Goal: Information Seeking & Learning: Find specific page/section

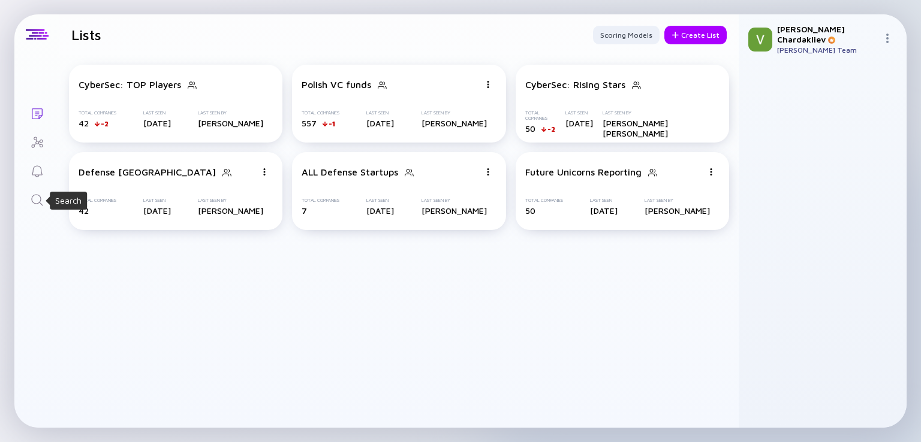
click at [38, 201] on icon "Search" at bounding box center [37, 200] width 14 height 14
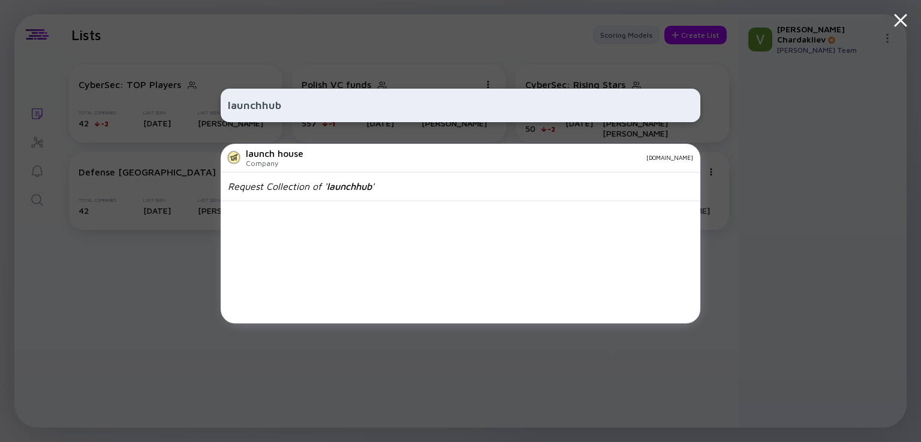
click at [269, 111] on input "launchhub" at bounding box center [460, 106] width 465 height 22
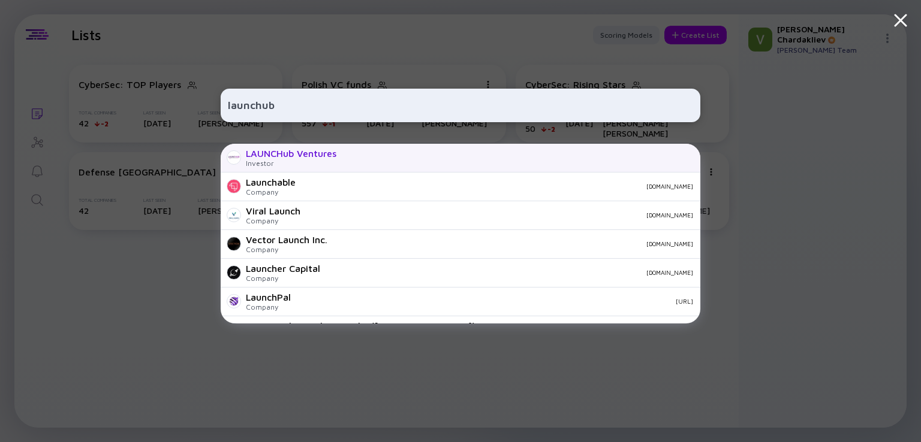
type input "launchub"
click at [285, 159] on div "Investor" at bounding box center [291, 163] width 91 height 9
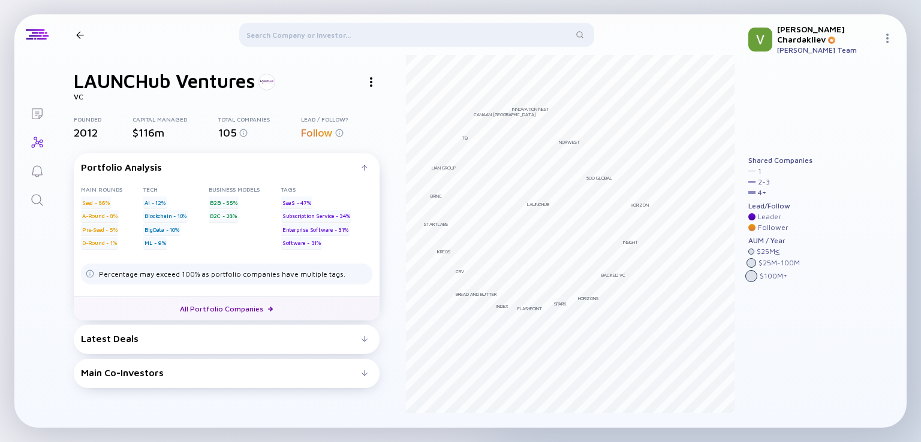
click at [202, 308] on link "All Portfolio Companies" at bounding box center [227, 309] width 306 height 24
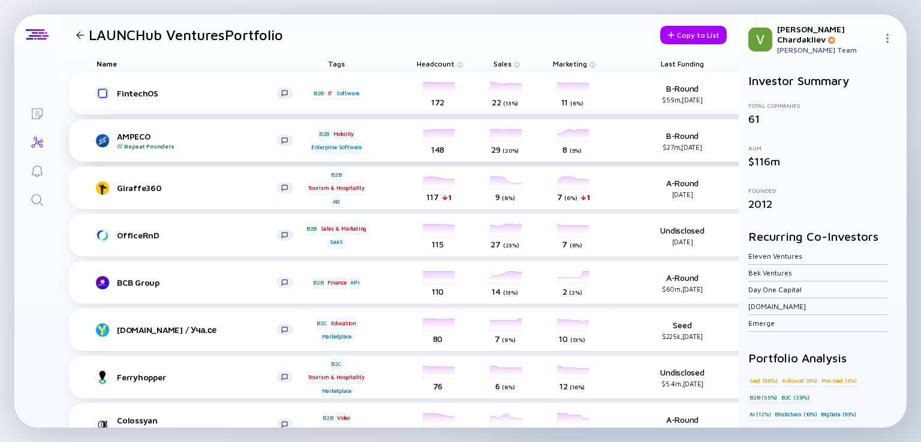
click at [131, 134] on div "AMPECO Repeat Founders" at bounding box center [196, 140] width 159 height 19
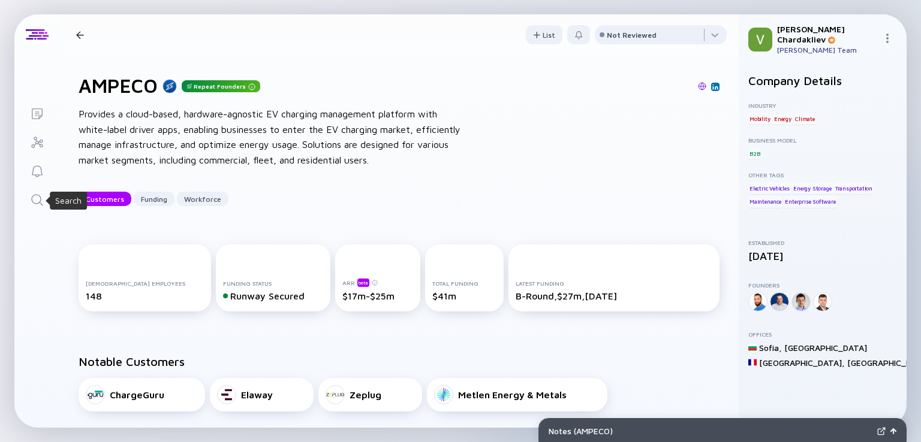
click at [32, 198] on icon "Search" at bounding box center [37, 200] width 14 height 14
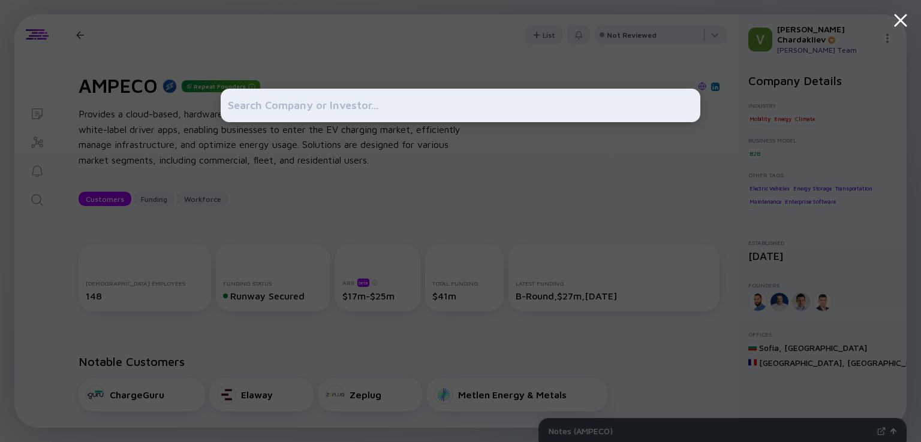
click at [439, 112] on input "text" at bounding box center [460, 106] width 465 height 22
paste input "CLMP"
type input "CLMP"
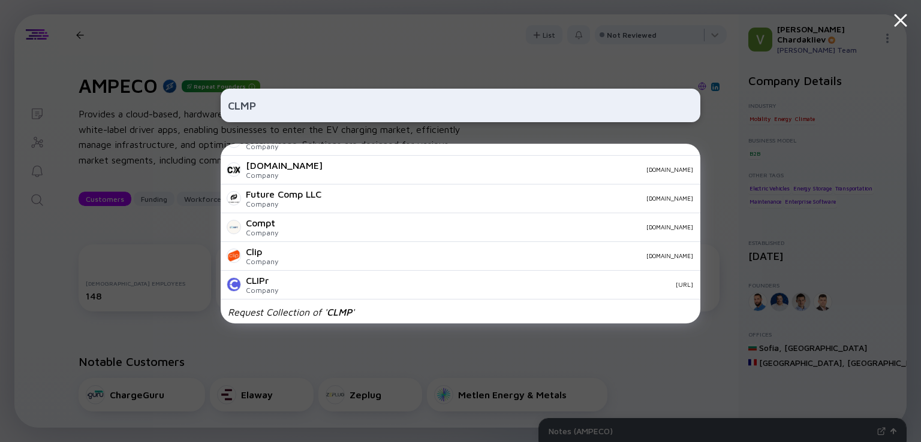
scroll to position [421, 0]
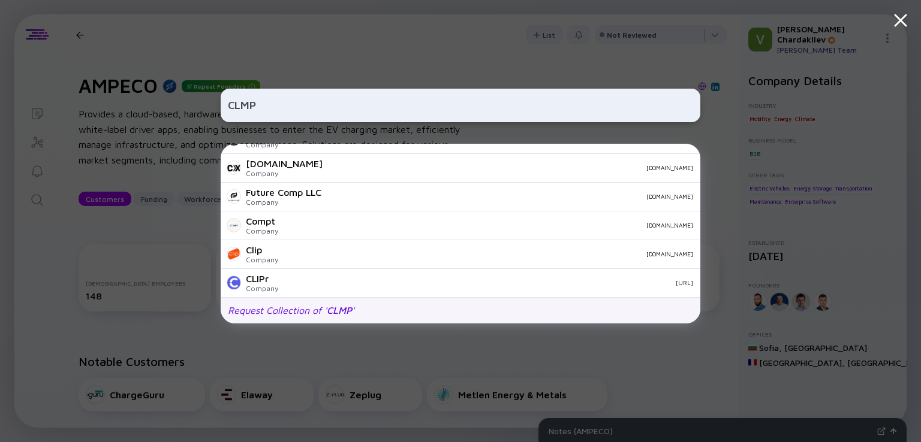
click at [329, 312] on span "CLMP" at bounding box center [339, 310] width 25 height 11
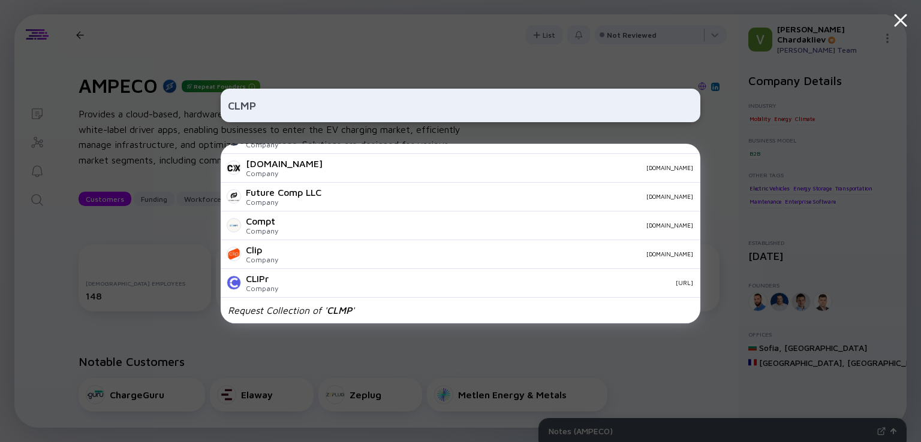
drag, startPoint x: 278, startPoint y: 101, endPoint x: 284, endPoint y: 101, distance: 6.0
click at [209, 99] on div "CLMP The Body Camp Company [DOMAIN_NAME] [PERSON_NAME] Finance Company [PERSON_…" at bounding box center [460, 221] width 921 height 442
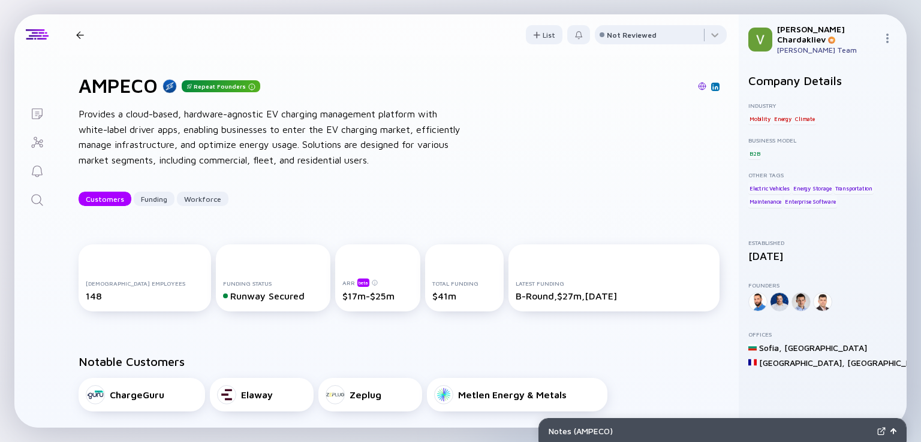
click at [32, 197] on icon "Search" at bounding box center [37, 200] width 14 height 14
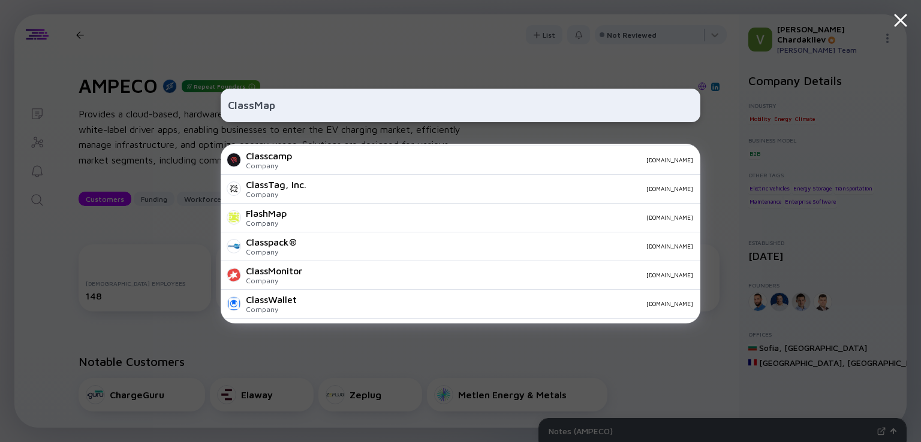
scroll to position [105, 0]
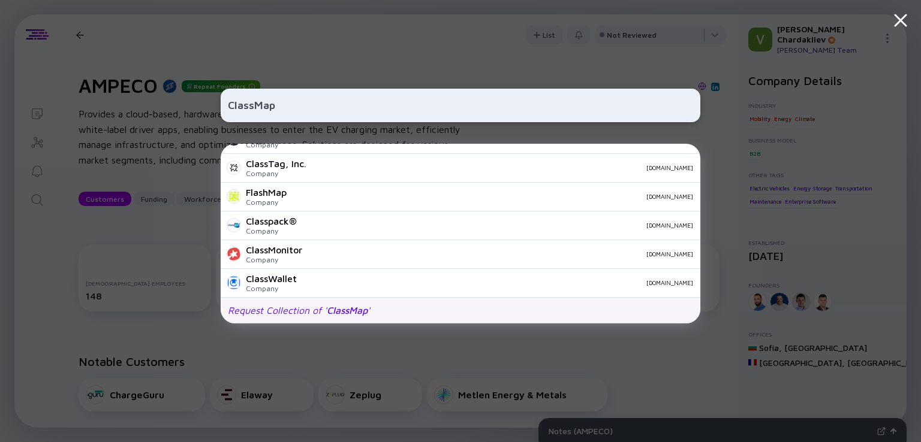
click at [315, 311] on div "Request Collection of ' ClassMap '" at bounding box center [299, 310] width 142 height 11
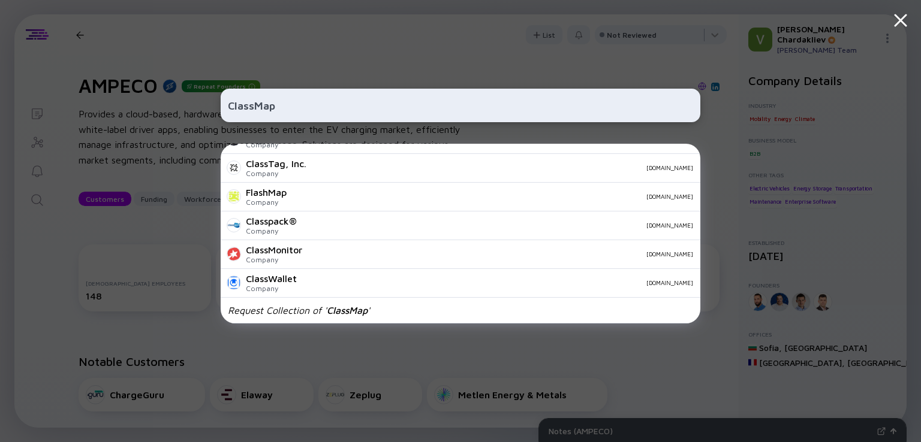
click at [300, 101] on input "ClassMap" at bounding box center [460, 106] width 465 height 22
paste input "Product Weekend"
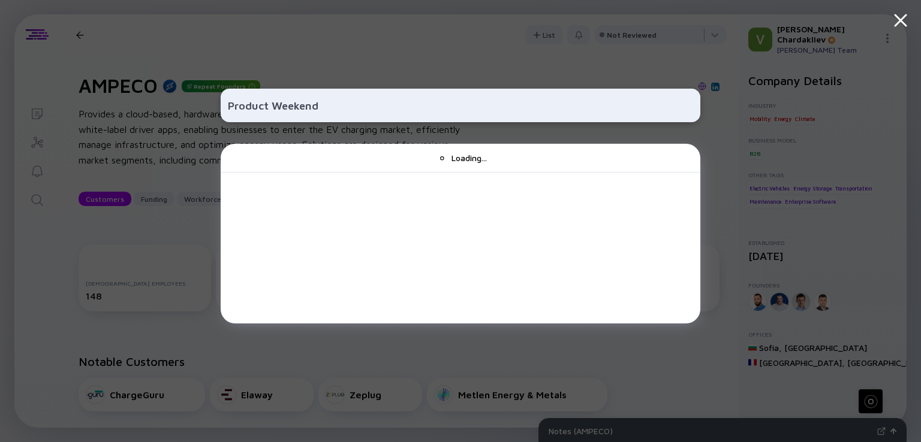
scroll to position [0, 0]
type input "Product Weekend"
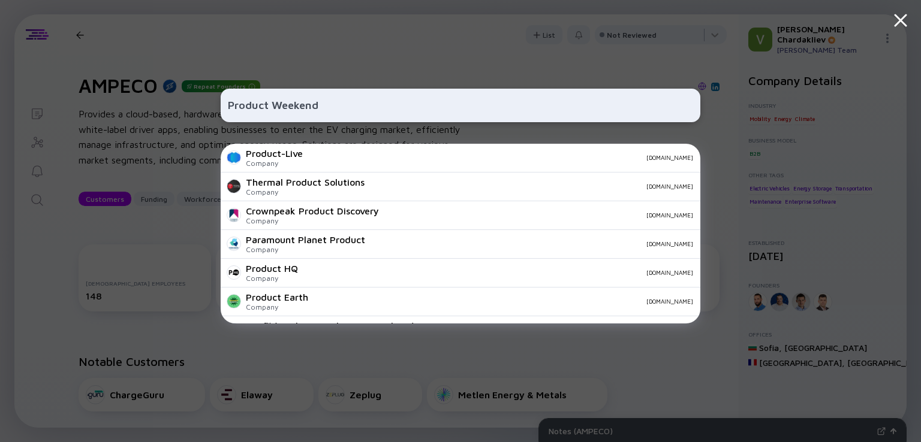
click at [904, 19] on icon at bounding box center [901, 21] width 22 height 22
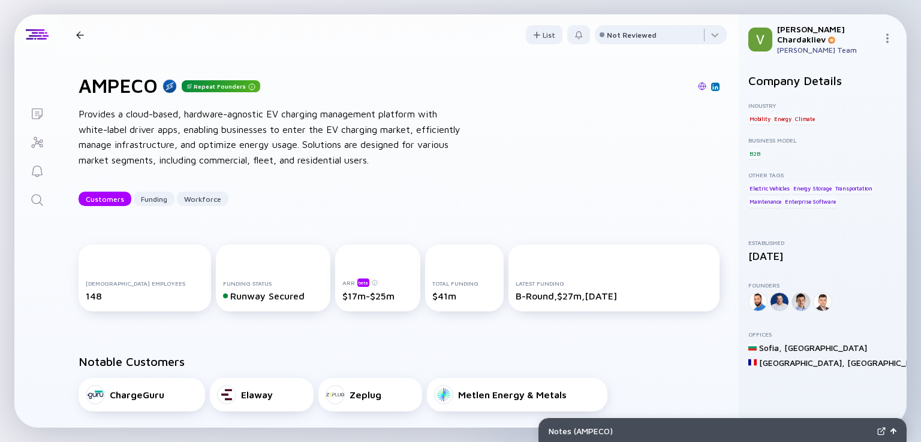
click at [80, 40] on div "AMPECO Repeat Founders Customers Funding Workforce" at bounding box center [216, 35] width 290 height 16
click at [79, 38] on div at bounding box center [80, 35] width 8 height 8
click at [77, 34] on div at bounding box center [80, 35] width 8 height 8
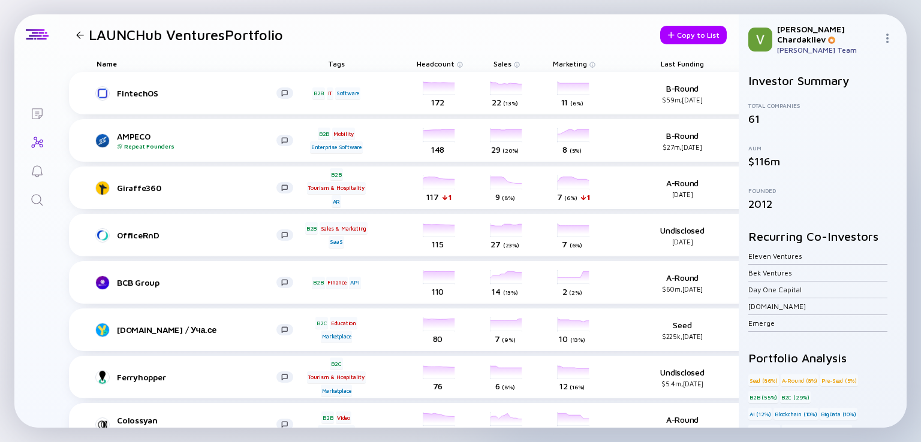
click at [82, 34] on div at bounding box center [80, 35] width 8 height 8
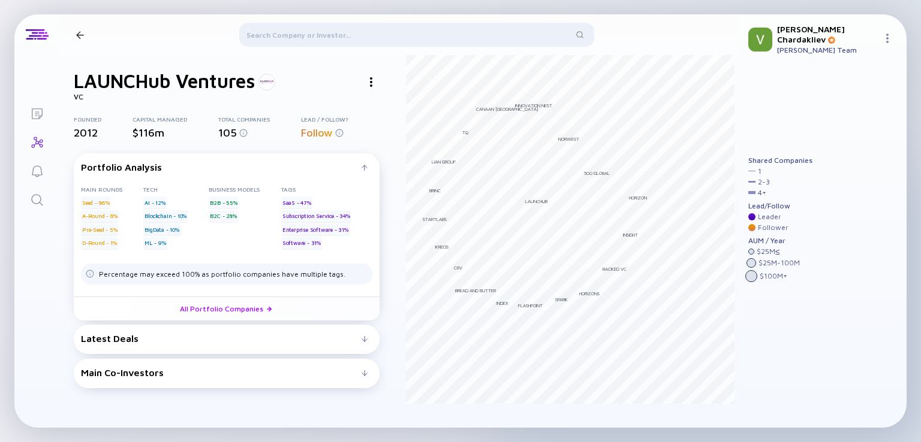
click at [81, 35] on div at bounding box center [80, 35] width 8 height 8
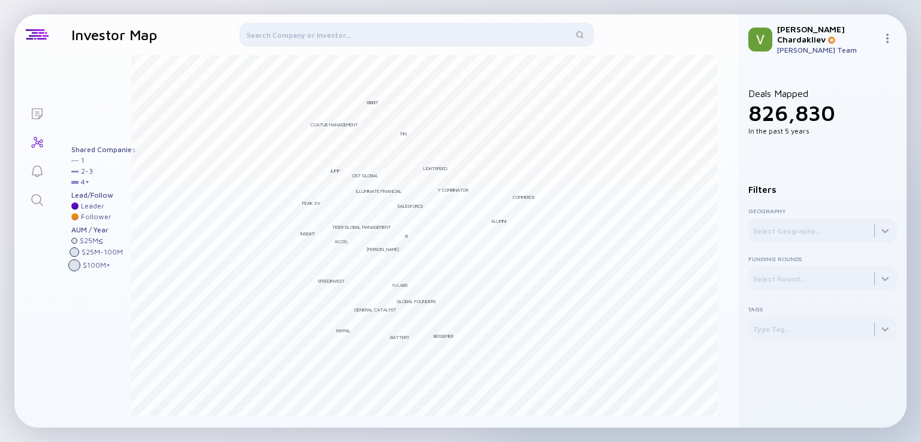
click at [36, 203] on icon "Search" at bounding box center [36, 199] width 11 height 11
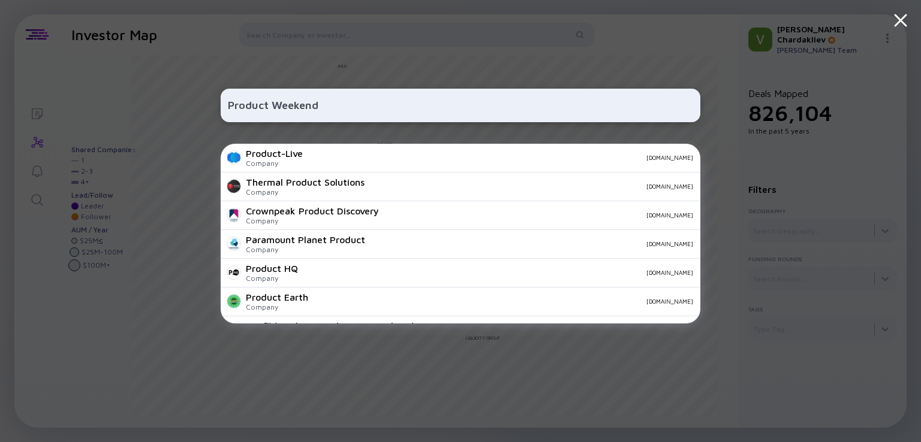
type input "Product Weekend"
click at [562, 52] on div "Product Weekend Product-Live Company [DOMAIN_NAME] Thermal Product Solutions Co…" at bounding box center [461, 221] width 480 height 442
click at [651, 68] on div "Product Weekend Product-Live Company [DOMAIN_NAME] Thermal Product Solutions Co…" at bounding box center [461, 221] width 480 height 442
click at [900, 28] on icon at bounding box center [901, 21] width 22 height 22
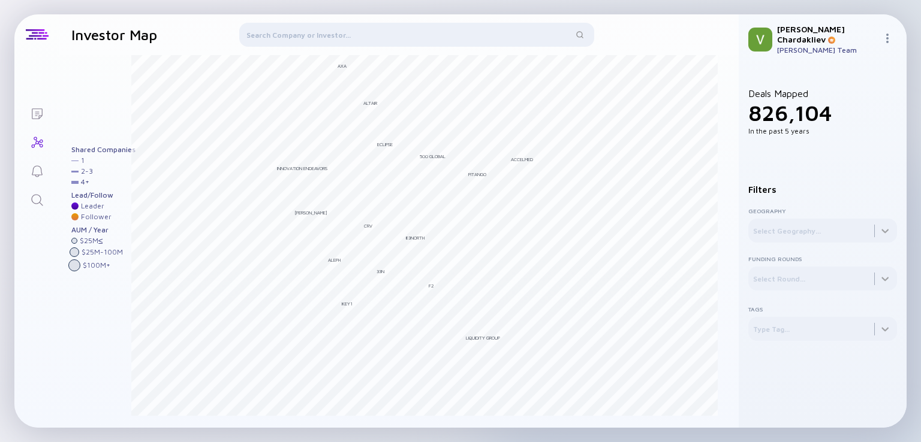
click at [318, 32] on div at bounding box center [416, 37] width 355 height 29
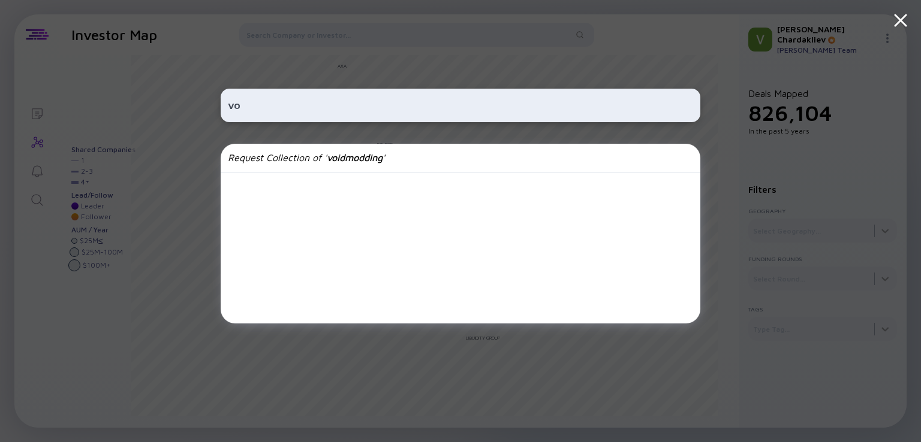
type input "v"
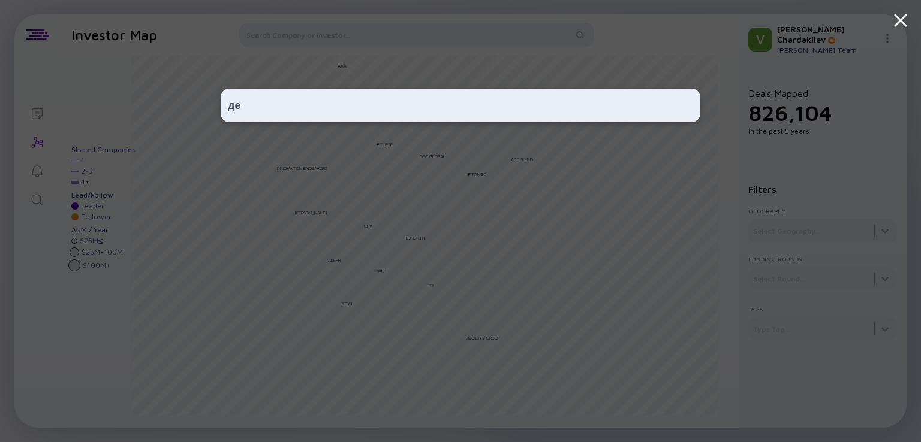
type input "д"
click at [375, 250] on div at bounding box center [461, 221] width 480 height 442
click at [266, 111] on input "text" at bounding box center [460, 106] width 465 height 22
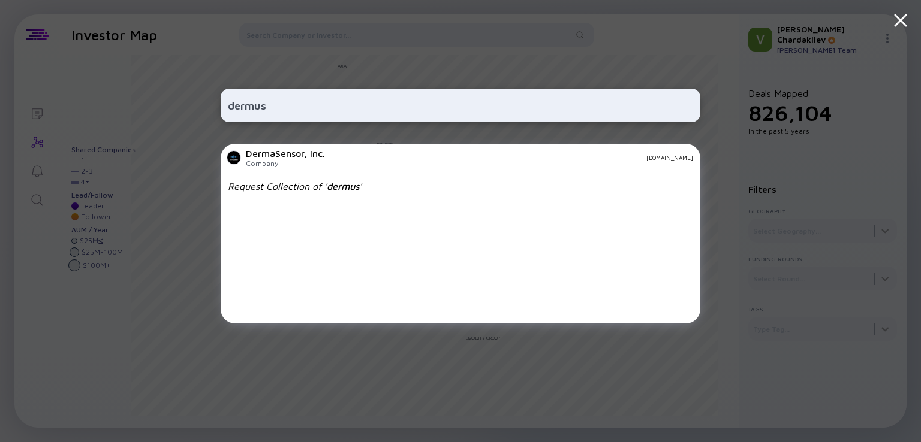
type input "dermus"
click at [405, 377] on div "dermus DermaSensor, Inc. Company [DOMAIN_NAME] Request Collection of ' dermus '" at bounding box center [461, 221] width 480 height 442
